Goal: Task Accomplishment & Management: Complete application form

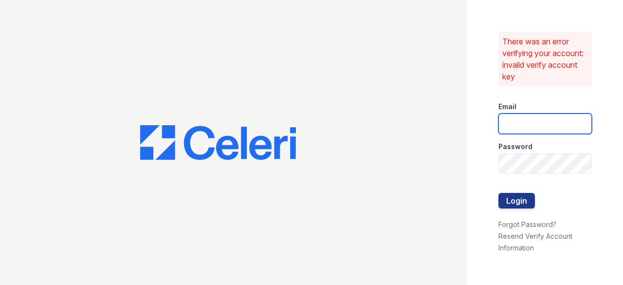
click at [533, 127] on input "email" at bounding box center [544, 123] width 93 height 20
type input "[EMAIL_ADDRESS][DOMAIN_NAME]"
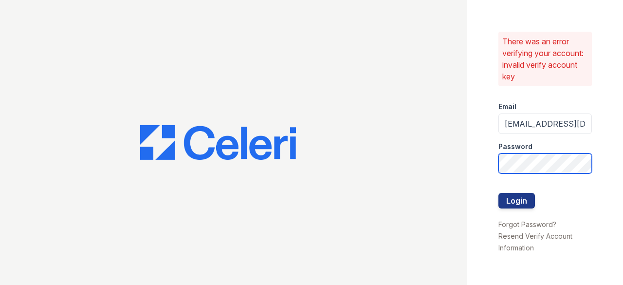
click at [498, 193] on button "Login" at bounding box center [516, 201] width 37 height 16
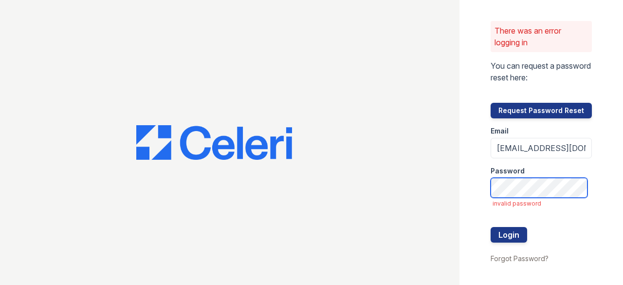
click at [491, 227] on button "Login" at bounding box center [509, 235] width 37 height 16
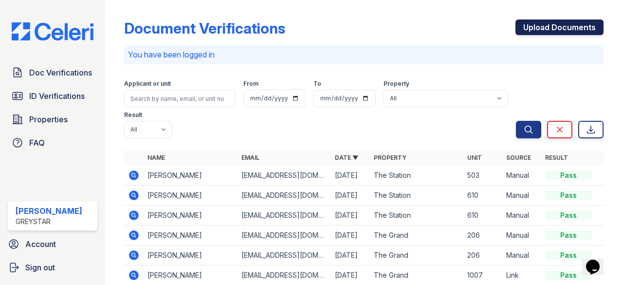
click at [542, 21] on link "Upload Documents" at bounding box center [559, 27] width 88 height 16
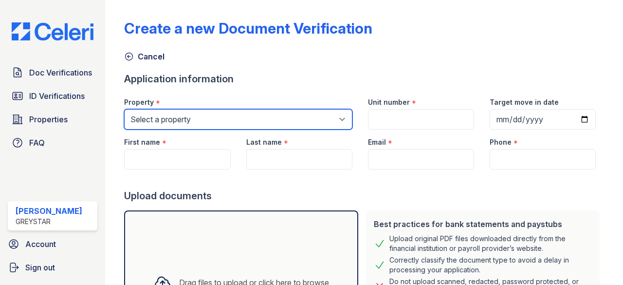
click at [283, 118] on select "Select a property The Grand The Station" at bounding box center [238, 119] width 228 height 20
select select "5257"
click at [124, 109] on select "Select a property The Grand The Station" at bounding box center [238, 119] width 228 height 20
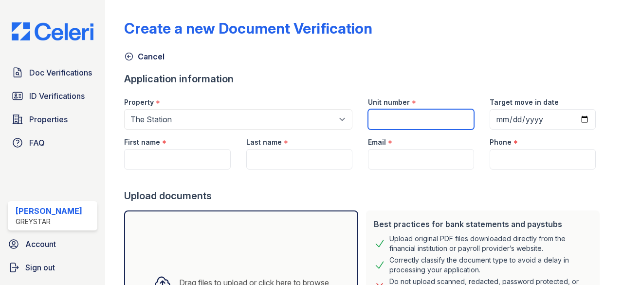
click at [409, 116] on input "Unit number" at bounding box center [421, 119] width 106 height 20
type input "905"
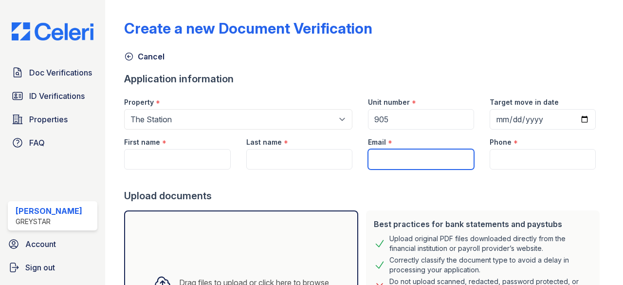
click at [406, 152] on input "Email" at bounding box center [421, 159] width 106 height 20
paste input "(646) 925-0042"
type input "(646) 925-0042"
drag, startPoint x: 447, startPoint y: 163, endPoint x: 326, endPoint y: 145, distance: 122.6
click at [326, 145] on div "First name * Last name * Email * (646) 925-0042 Phone *" at bounding box center [359, 149] width 487 height 40
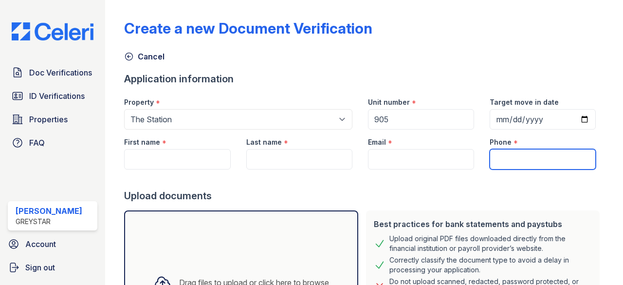
click at [538, 158] on input "Phone" at bounding box center [543, 159] width 106 height 20
paste input "(646) 925-0042"
type input "(646) 925-0042"
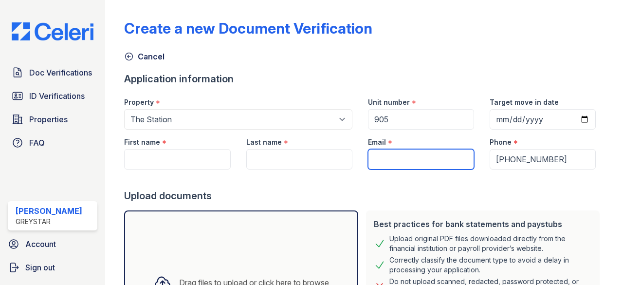
click at [403, 156] on input "Email" at bounding box center [421, 159] width 106 height 20
paste input "vanessa.xyw@outlook.com"
type input "vanessa.xyw@outlook.com"
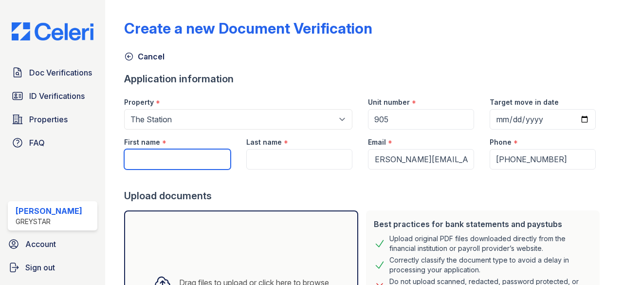
click at [188, 155] on input "First name" at bounding box center [177, 159] width 106 height 20
type input "Xinying"
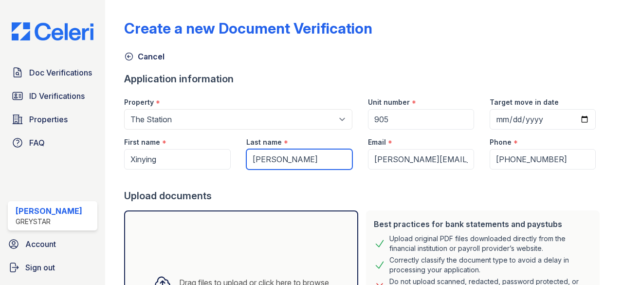
type input "Wu"
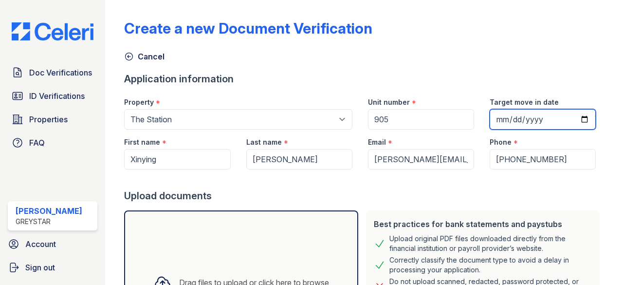
click at [576, 120] on input "Target move in date" at bounding box center [543, 119] width 106 height 20
type input "2025-09-29"
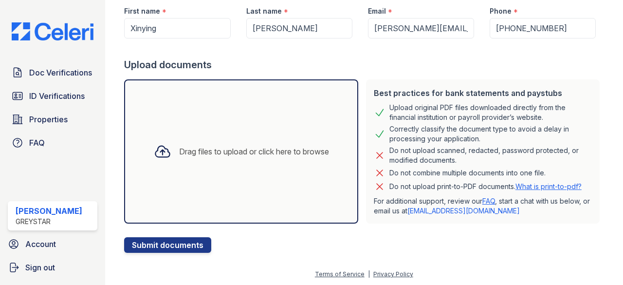
click at [249, 151] on div "Drag files to upload or click here to browse" at bounding box center [254, 152] width 150 height 12
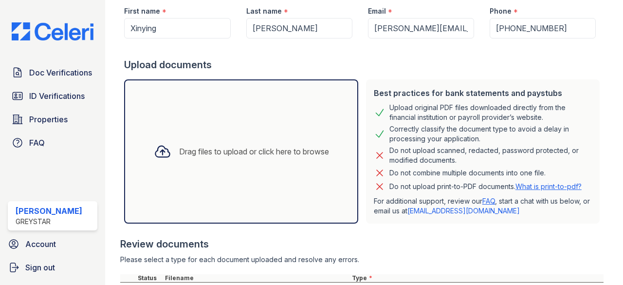
scroll to position [219, 0]
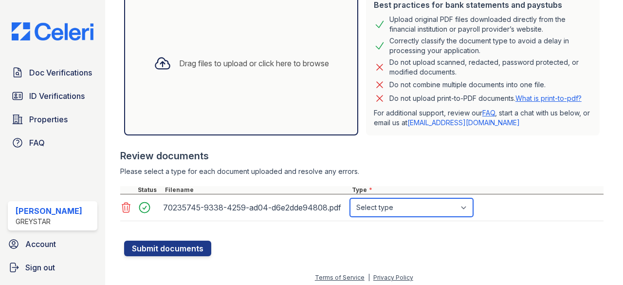
click at [371, 212] on select "Select type Paystub Bank Statement Offer Letter Tax Documents Benefit Award Let…" at bounding box center [411, 207] width 123 height 18
select select "other"
click at [350, 198] on select "Select type Paystub Bank Statement Offer Letter Tax Documents Benefit Award Let…" at bounding box center [411, 207] width 123 height 18
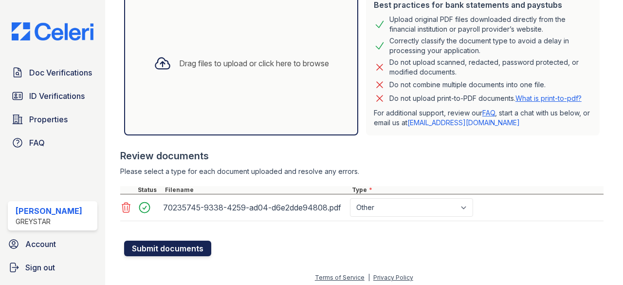
click at [167, 248] on button "Submit documents" at bounding box center [167, 248] width 87 height 16
